Goal: Transaction & Acquisition: Purchase product/service

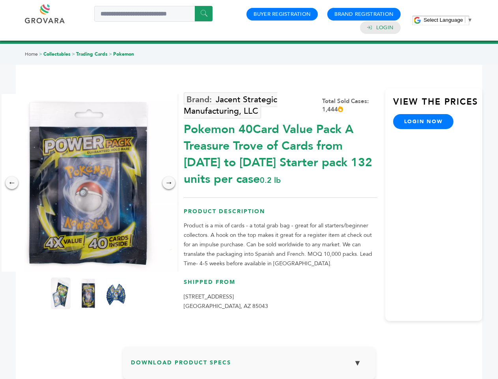
click at [448, 20] on span "Select Language" at bounding box center [443, 20] width 39 height 6
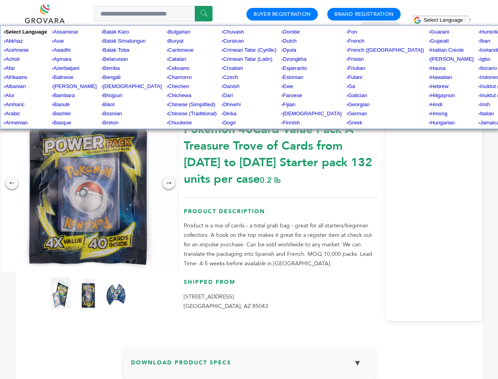
click at [88, 183] on img at bounding box center [89, 183] width 178 height 178
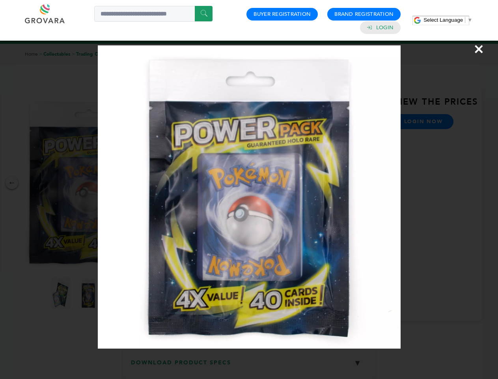
click at [12, 183] on div "×" at bounding box center [249, 189] width 498 height 379
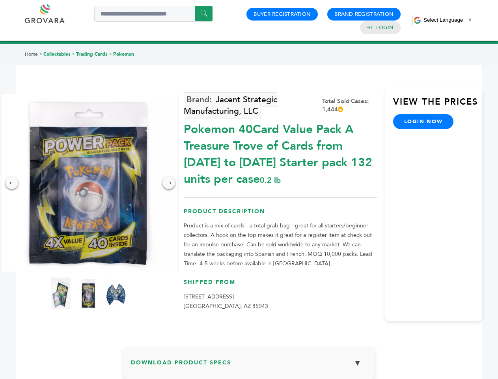
click at [169, 183] on div "→" at bounding box center [169, 182] width 13 height 13
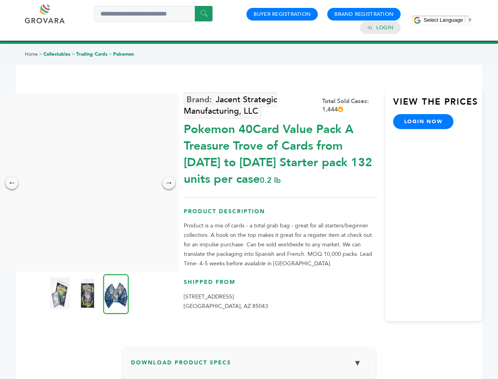
click at [61, 293] on img at bounding box center [60, 293] width 20 height 32
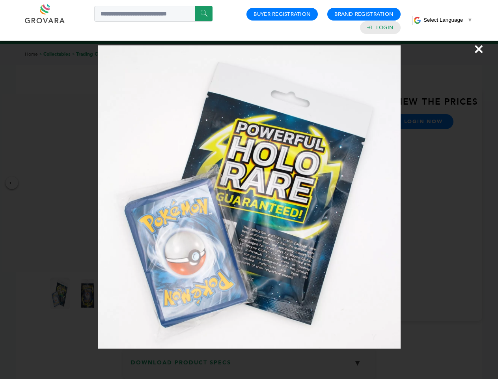
click at [88, 293] on div "×" at bounding box center [249, 189] width 498 height 379
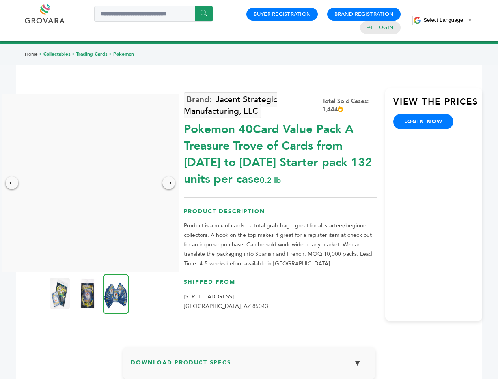
click at [116, 293] on img at bounding box center [116, 294] width 26 height 40
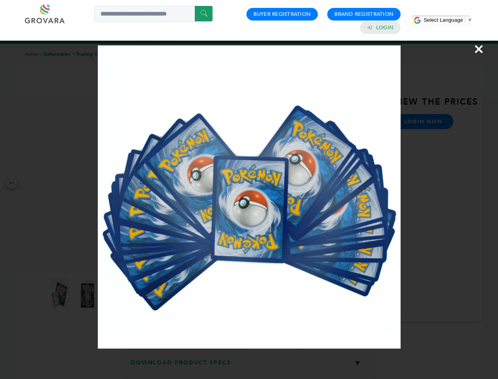
click at [249, 366] on div "×" at bounding box center [249, 189] width 498 height 379
